Goal: Check status

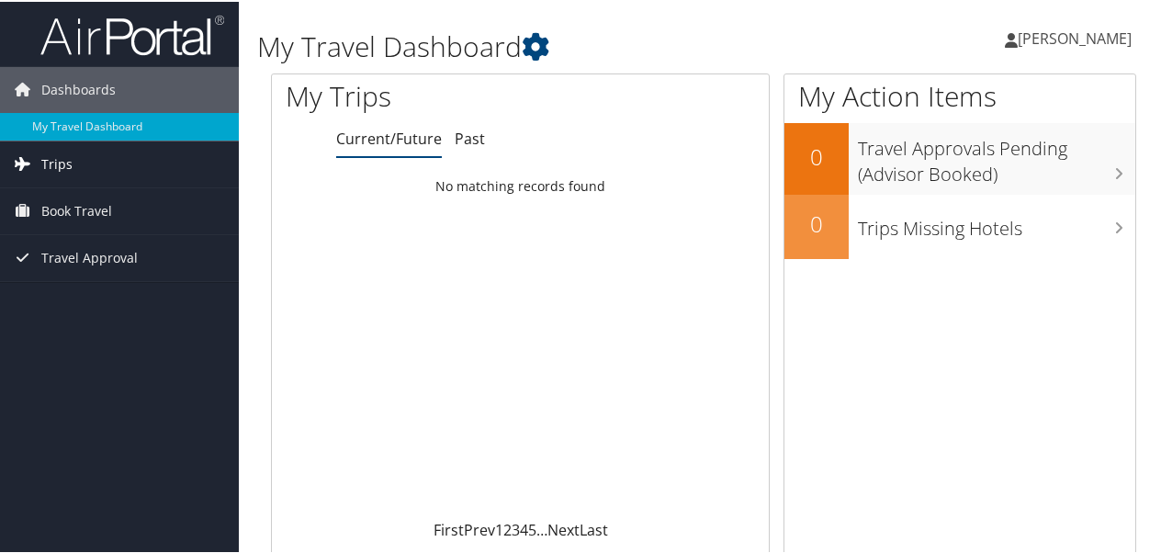
click at [54, 160] on span "Trips" at bounding box center [56, 163] width 31 height 46
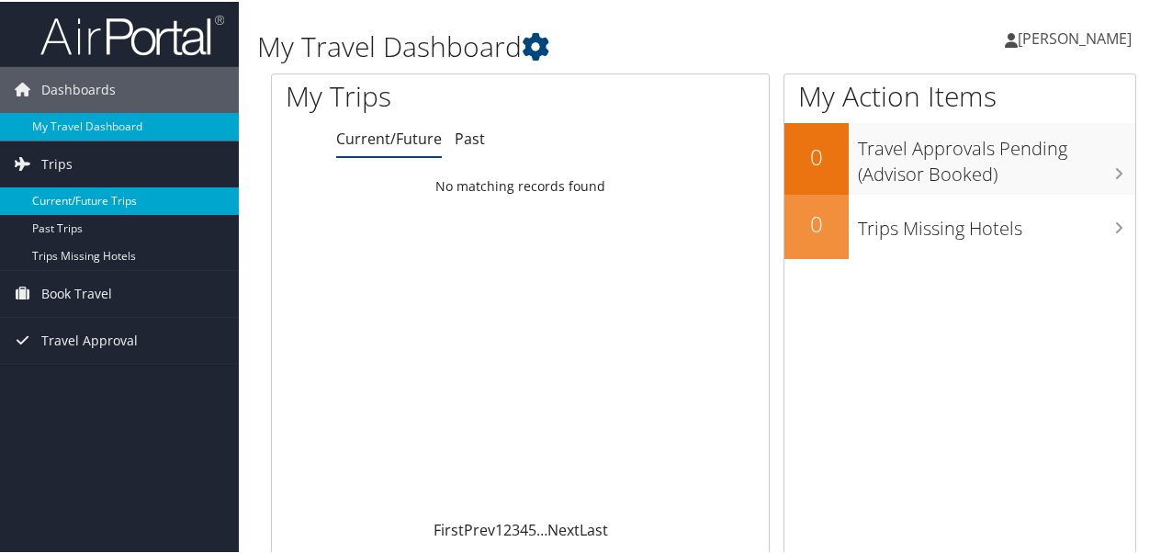
click at [72, 203] on link "Current/Future Trips" at bounding box center [119, 200] width 239 height 28
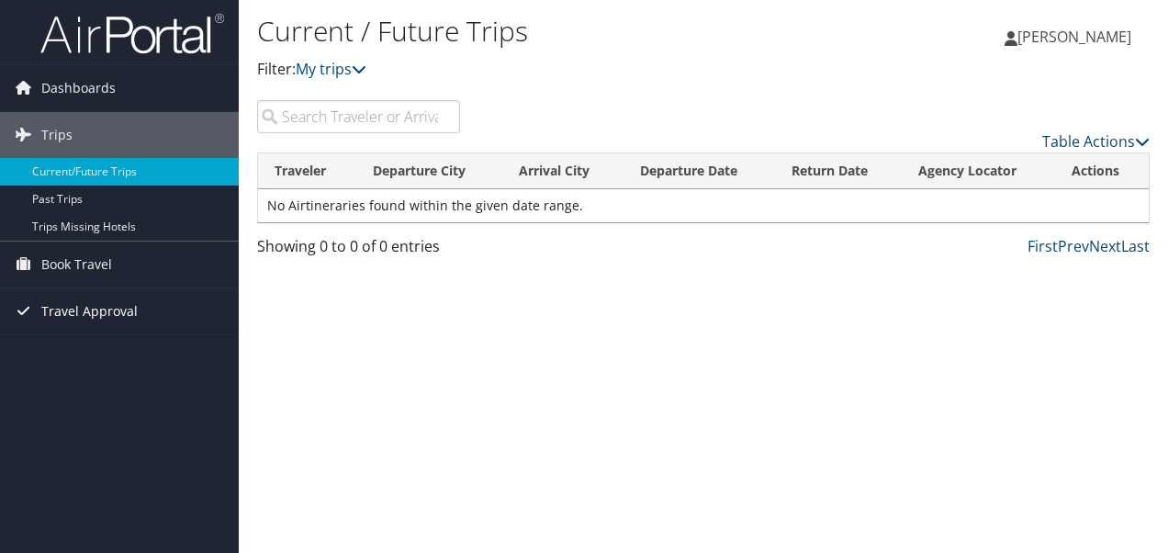
click at [85, 316] on span "Travel Approval" at bounding box center [89, 311] width 96 height 46
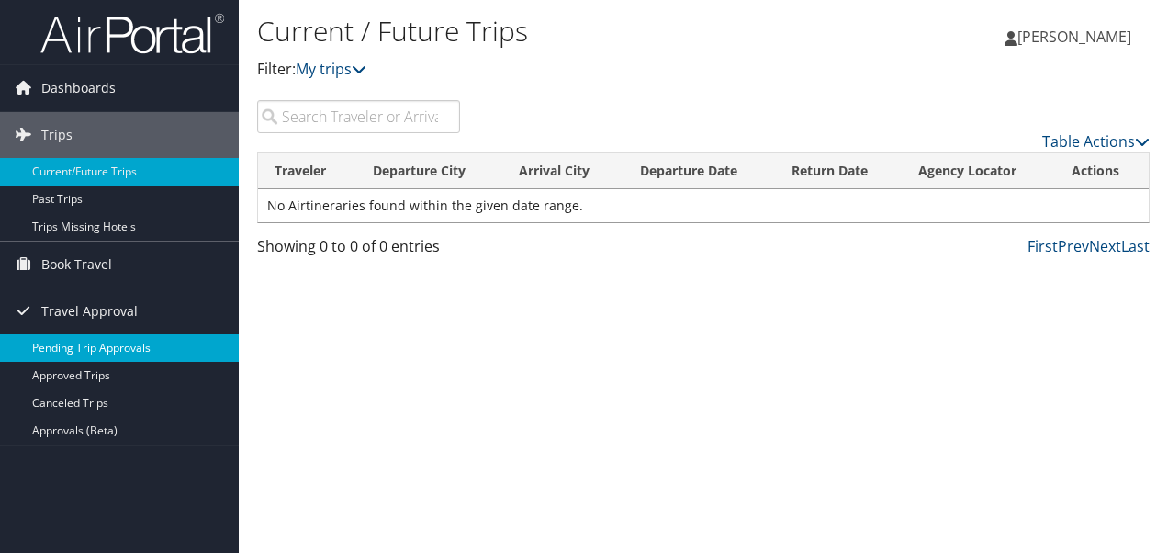
click at [85, 347] on link "Pending Trip Approvals" at bounding box center [119, 348] width 239 height 28
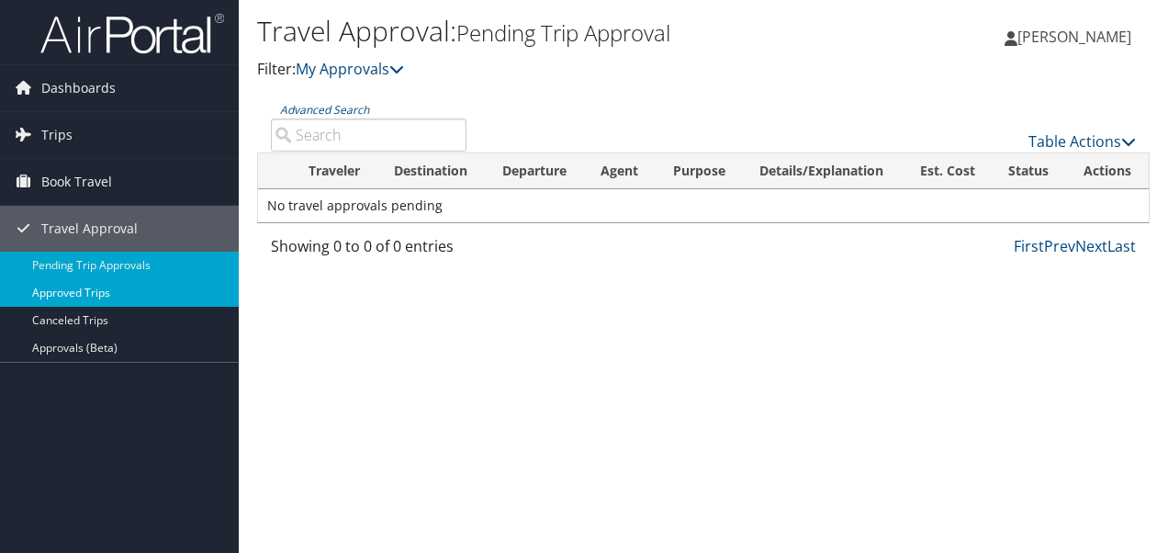
click at [85, 290] on link "Approved Trips" at bounding box center [119, 293] width 239 height 28
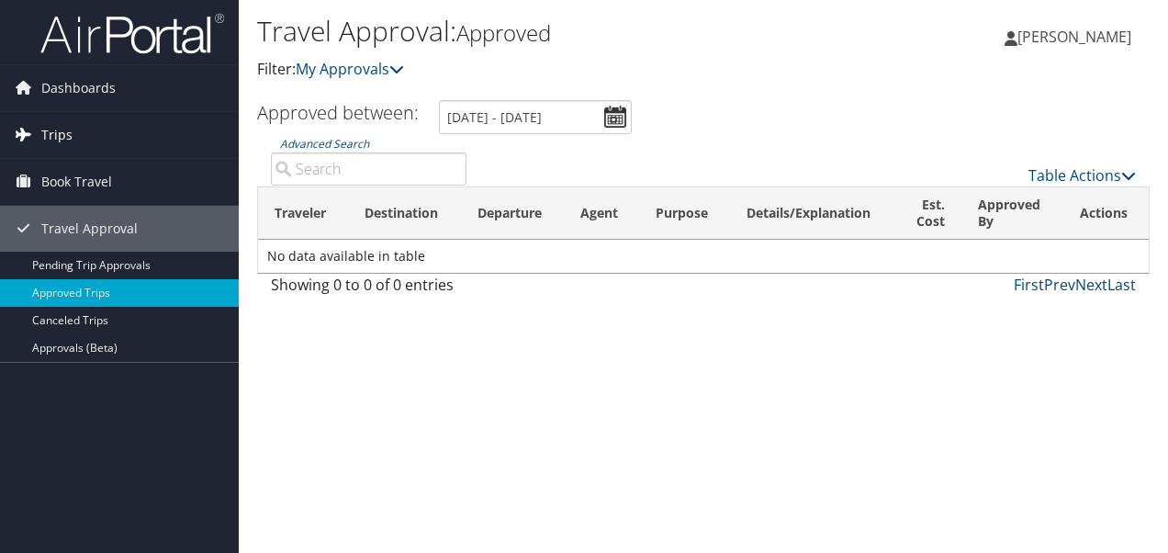
click at [75, 118] on link "Trips" at bounding box center [119, 135] width 239 height 46
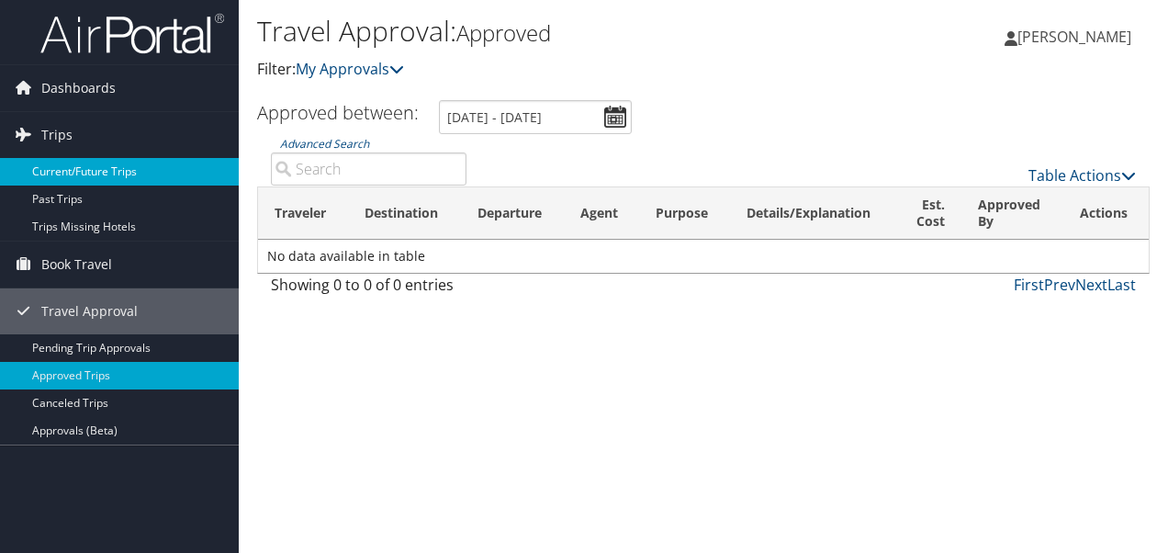
click at [96, 169] on link "Current/Future Trips" at bounding box center [119, 172] width 239 height 28
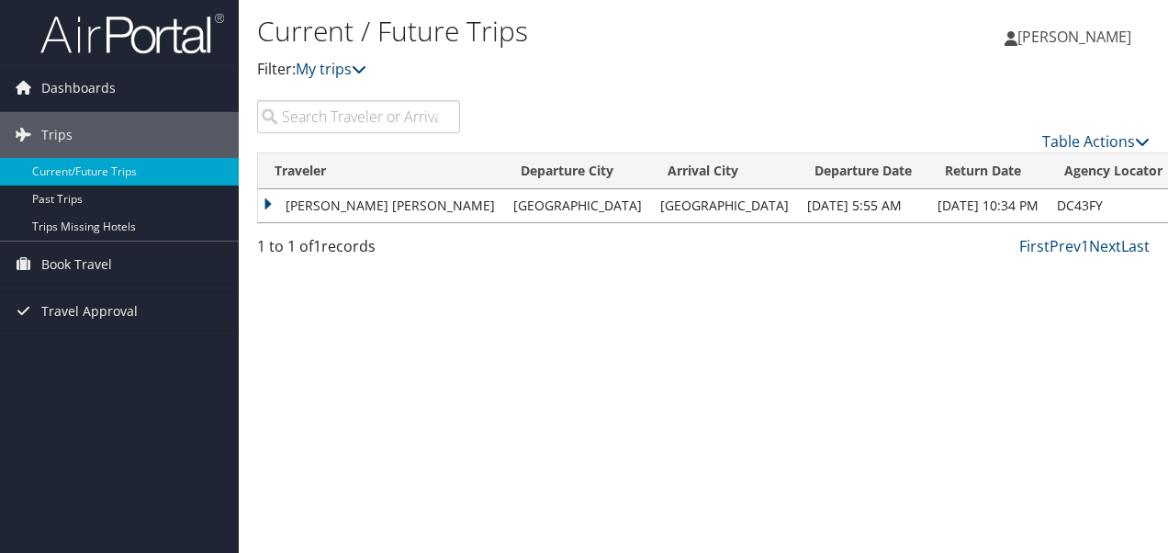
click at [651, 210] on td "Salt Lake City" at bounding box center [724, 205] width 147 height 33
click at [263, 208] on td "KATELYN ANN GREGORY" at bounding box center [381, 205] width 246 height 33
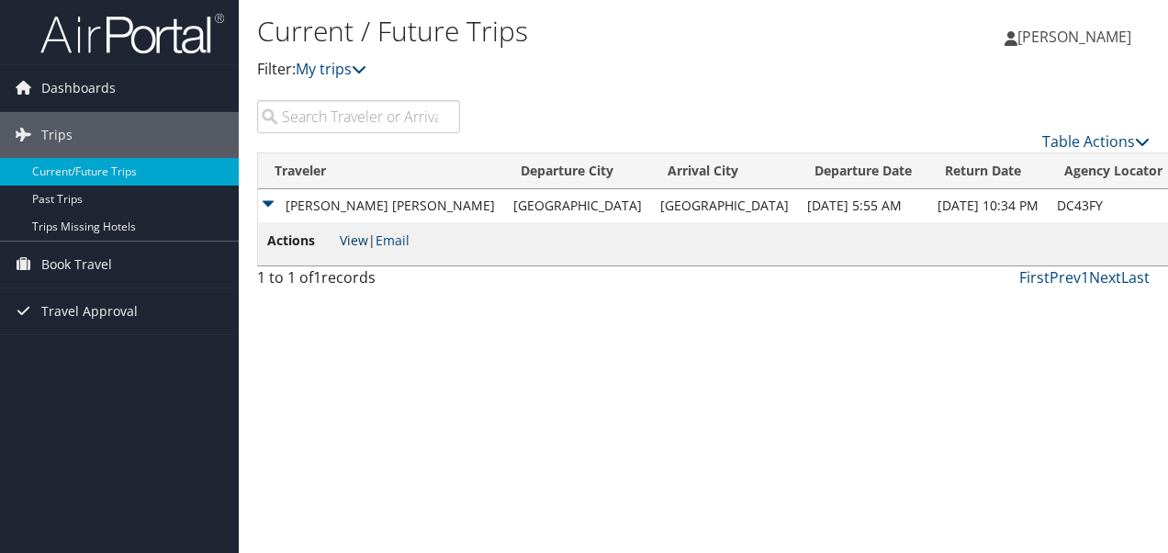
click at [353, 234] on link "View" at bounding box center [354, 239] width 28 height 17
